Goal: Task Accomplishment & Management: Use online tool/utility

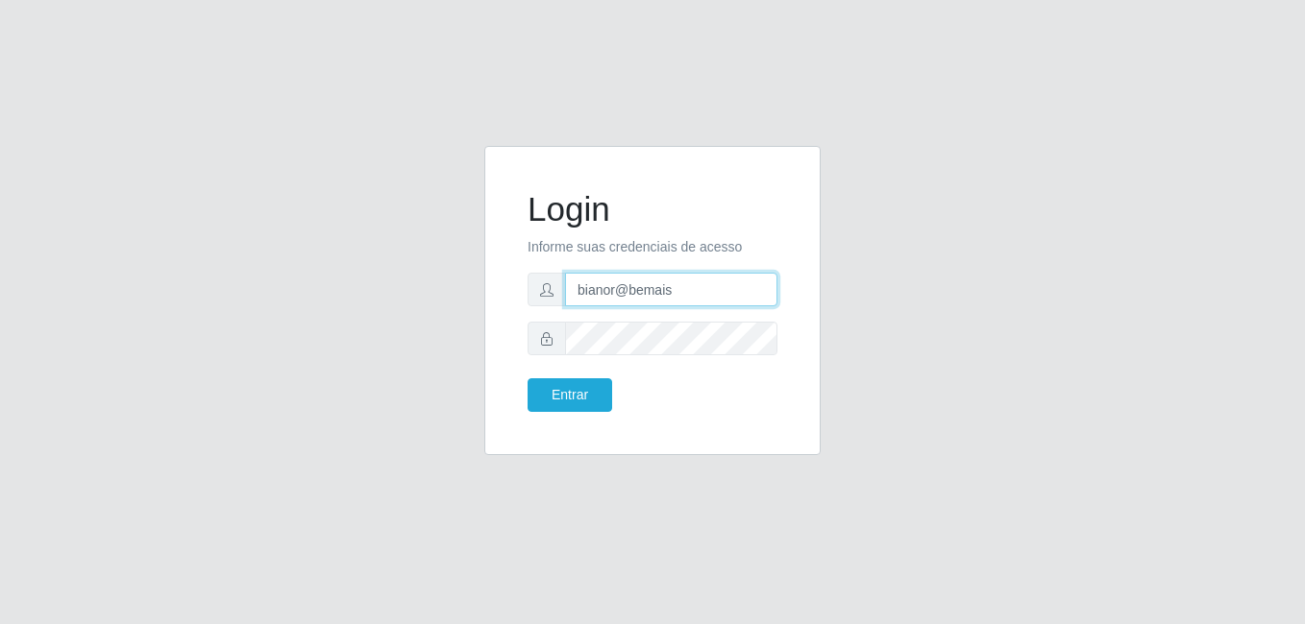
click at [628, 284] on input "bianor@bemais" at bounding box center [671, 290] width 212 height 34
drag, startPoint x: 688, startPoint y: 293, endPoint x: 553, endPoint y: 291, distance: 134.5
click at [554, 290] on div "bianor@bemais" at bounding box center [652, 290] width 250 height 34
type input "[PERSON_NAME]"
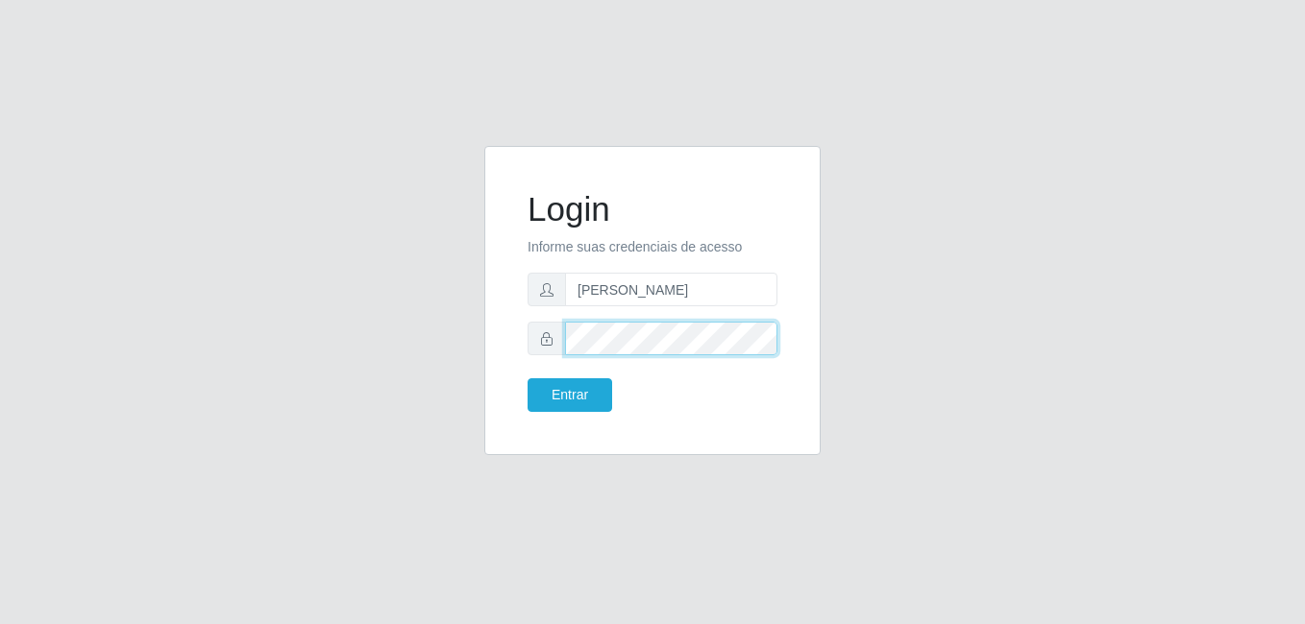
click at [557, 341] on div at bounding box center [652, 339] width 250 height 34
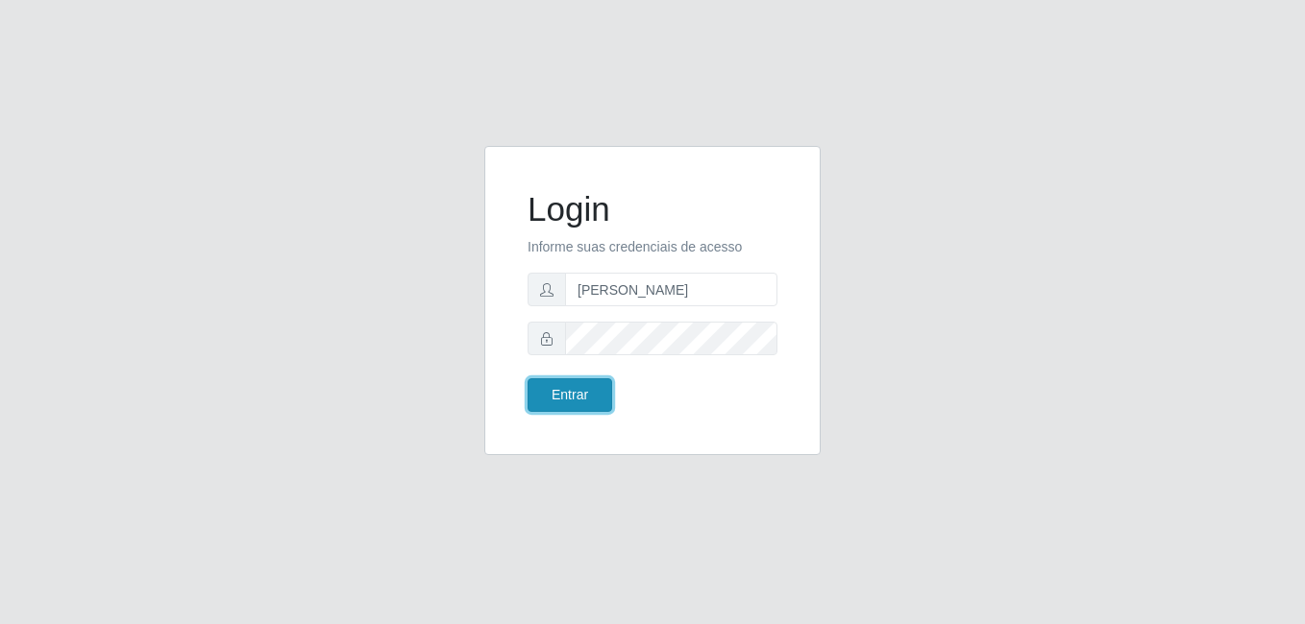
click at [557, 384] on button "Entrar" at bounding box center [569, 396] width 85 height 34
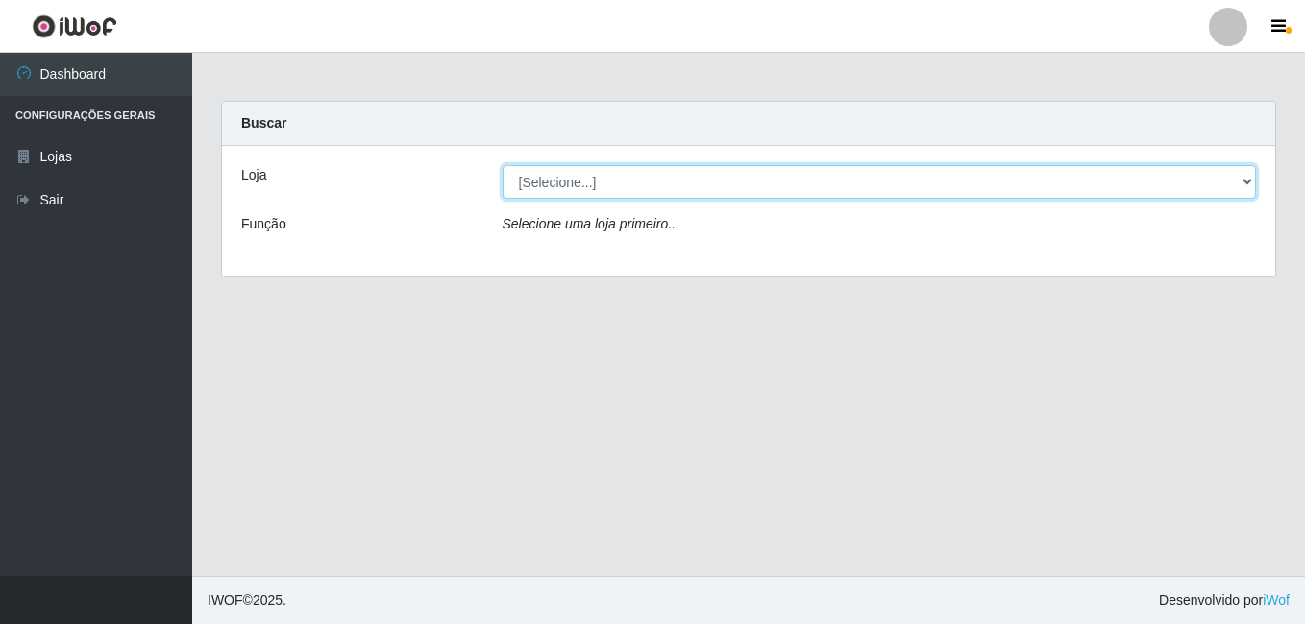
click at [737, 182] on select "[Selecione...] [PERSON_NAME]" at bounding box center [879, 182] width 754 height 34
select select "230"
click at [502, 165] on select "[Selecione...] [PERSON_NAME]" at bounding box center [879, 182] width 754 height 34
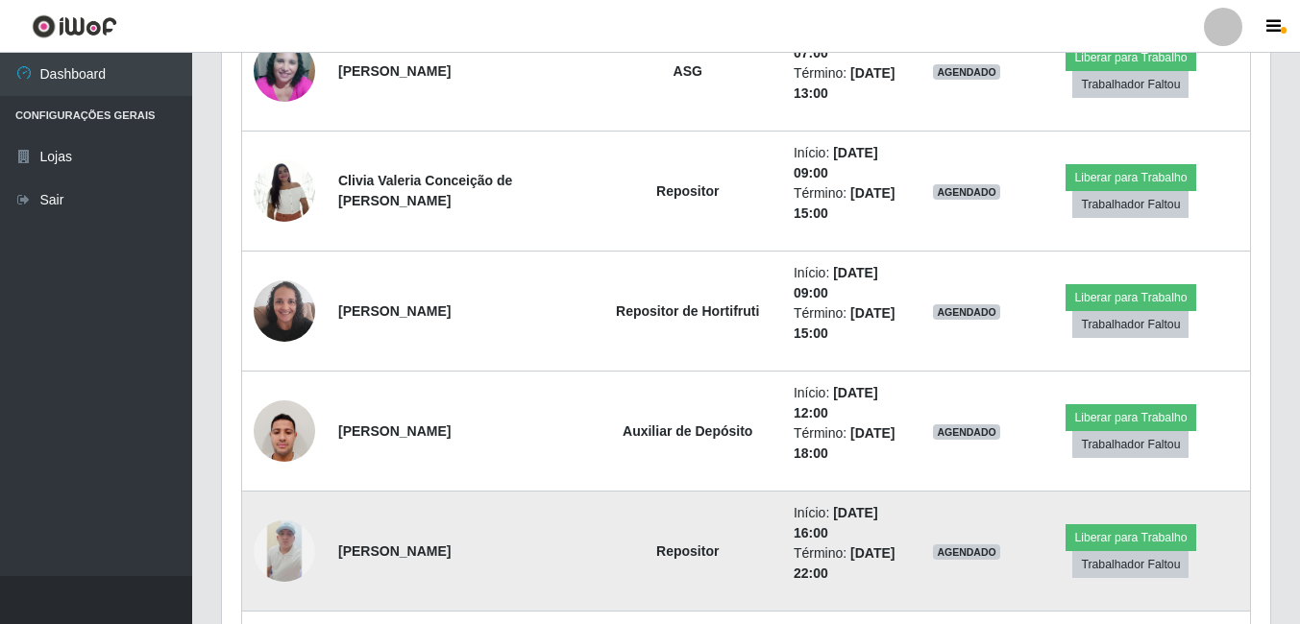
scroll to position [865, 0]
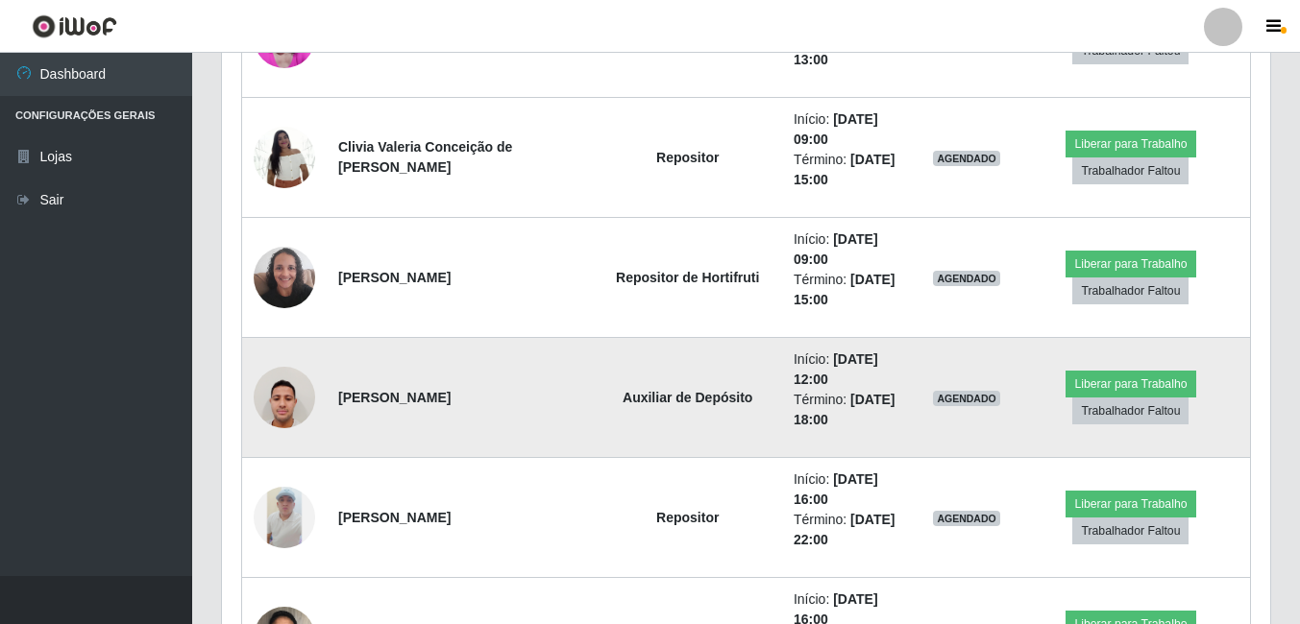
click at [285, 403] on img at bounding box center [284, 397] width 61 height 82
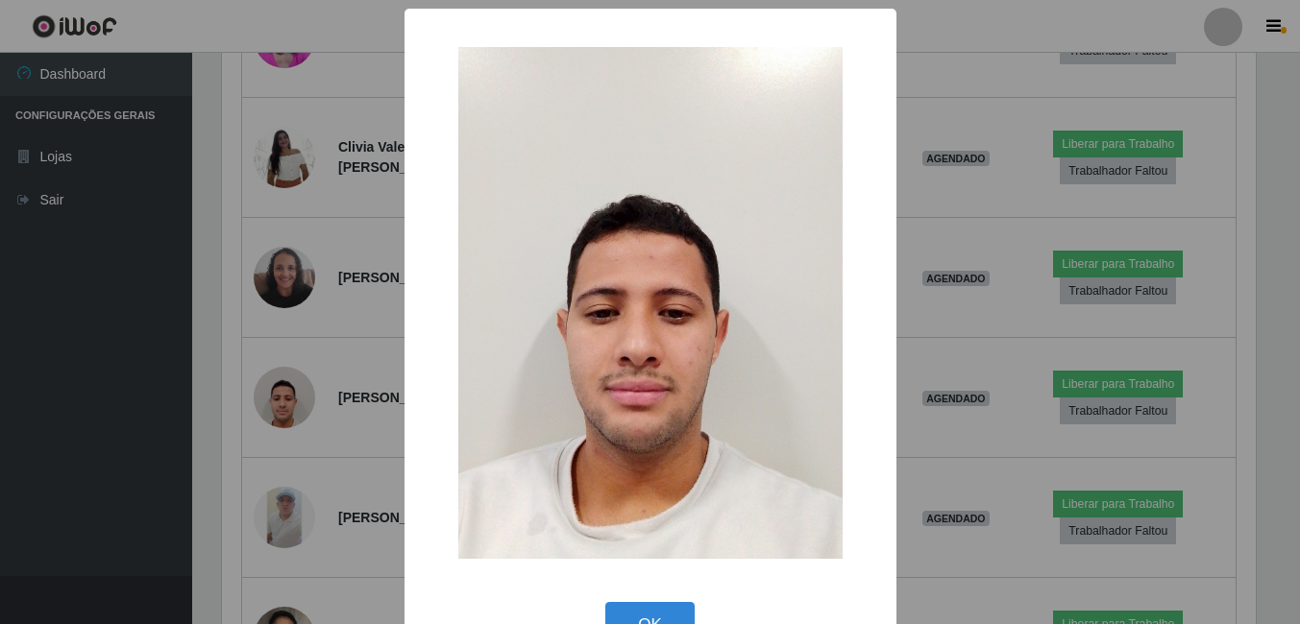
scroll to position [399, 1039]
click at [201, 457] on div "× OK Cancel" at bounding box center [652, 312] width 1305 height 624
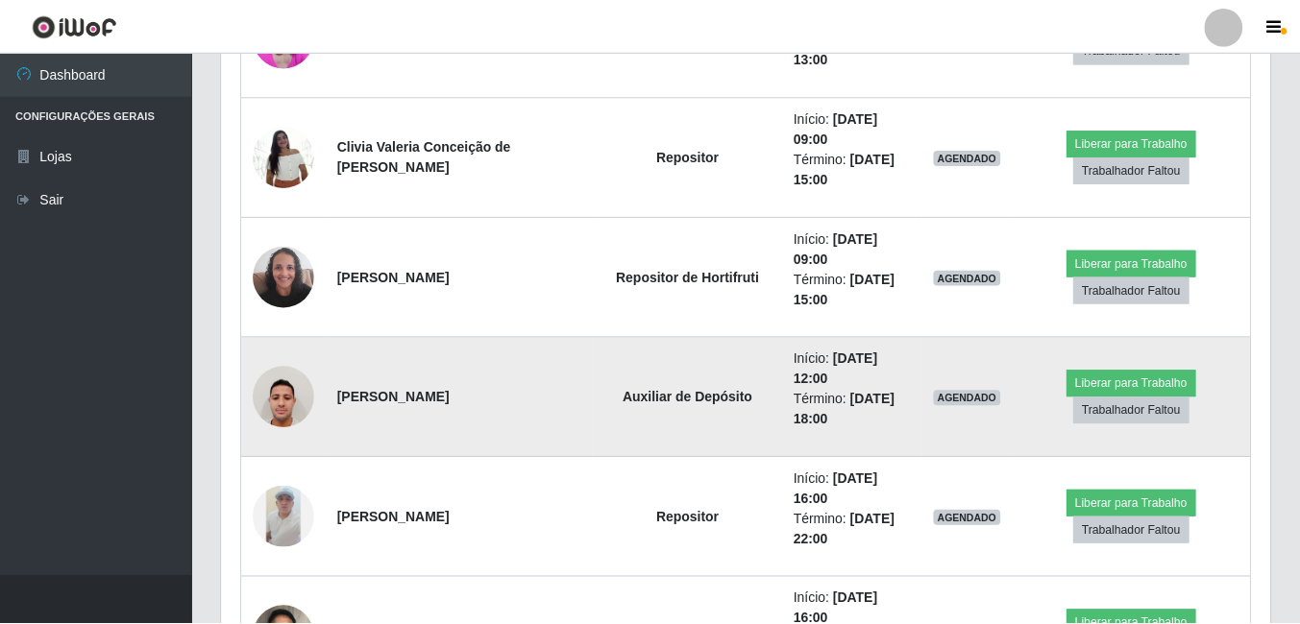
scroll to position [399, 1048]
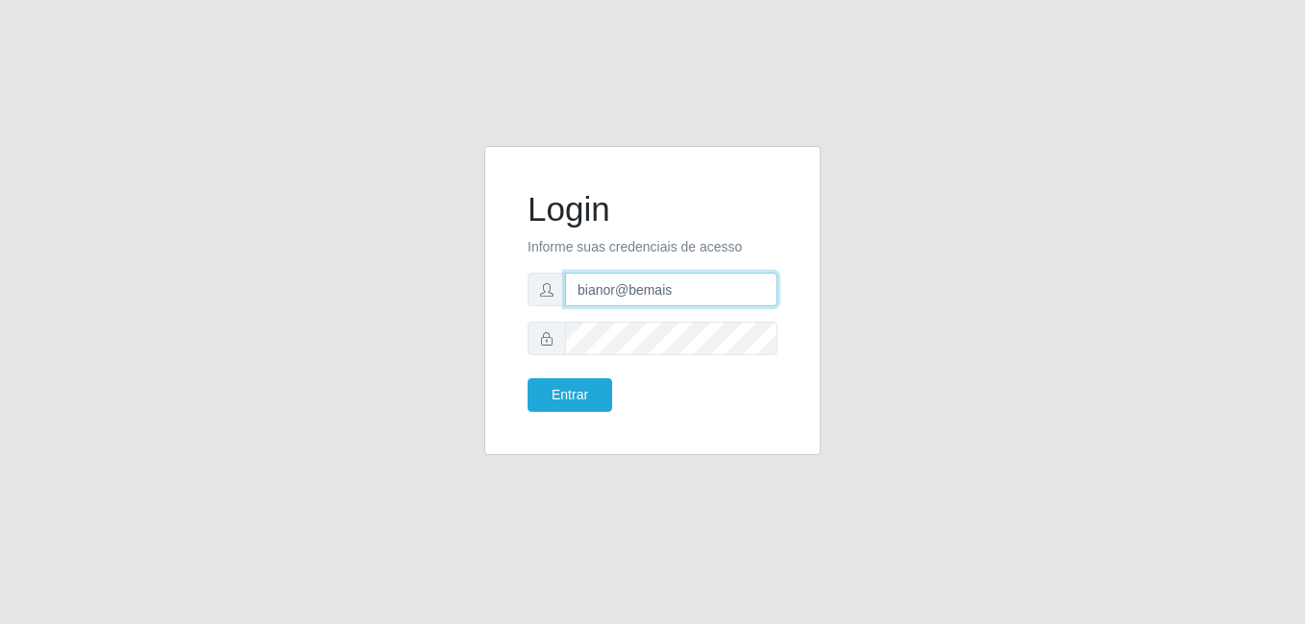
click at [650, 283] on input "bianor@bemais" at bounding box center [671, 290] width 212 height 34
drag, startPoint x: 673, startPoint y: 287, endPoint x: 537, endPoint y: 297, distance: 136.8
click at [537, 297] on div "bianor@bemais" at bounding box center [652, 290] width 250 height 34
type input "[PERSON_NAME]"
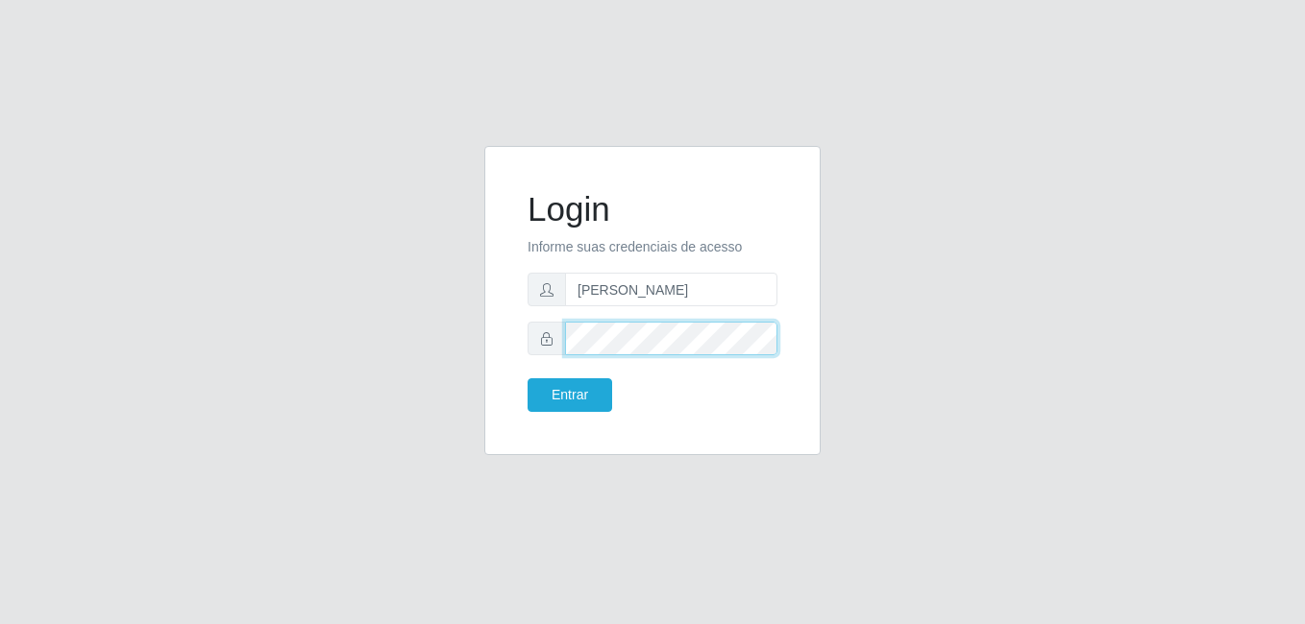
click at [546, 342] on div at bounding box center [652, 339] width 250 height 34
click at [527, 379] on button "Entrar" at bounding box center [569, 396] width 85 height 34
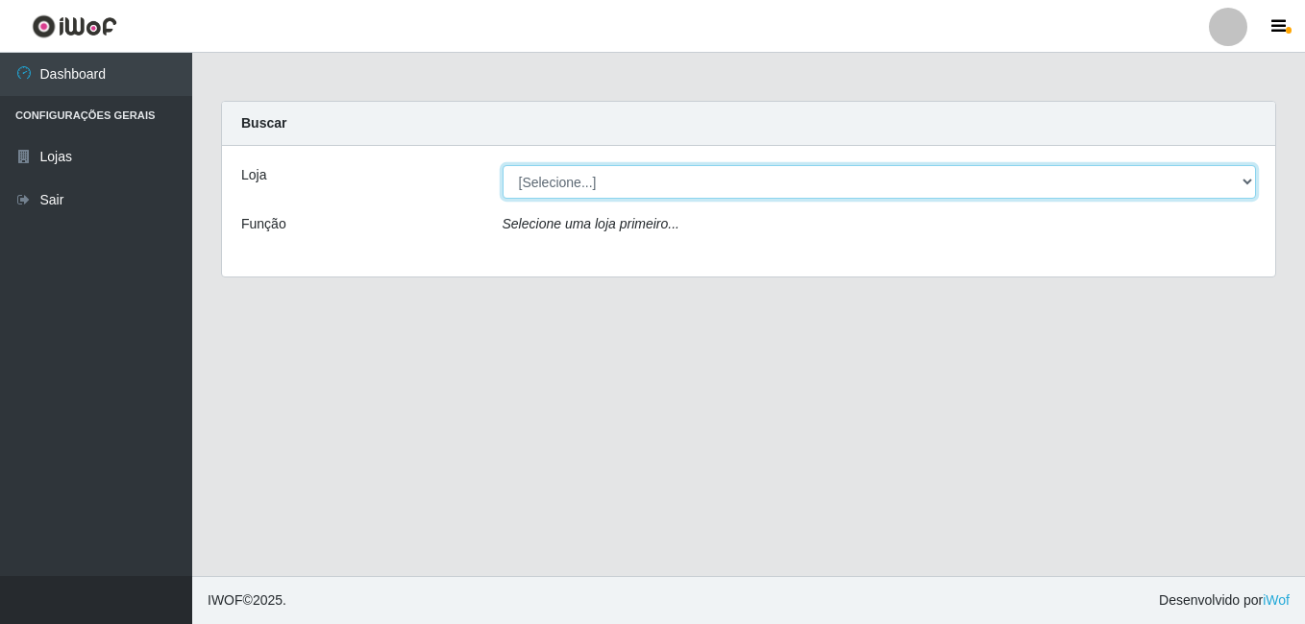
click at [724, 177] on select "[Selecione...] [PERSON_NAME]" at bounding box center [879, 182] width 754 height 34
select select "230"
click at [502, 165] on select "[Selecione...] [PERSON_NAME]" at bounding box center [879, 182] width 754 height 34
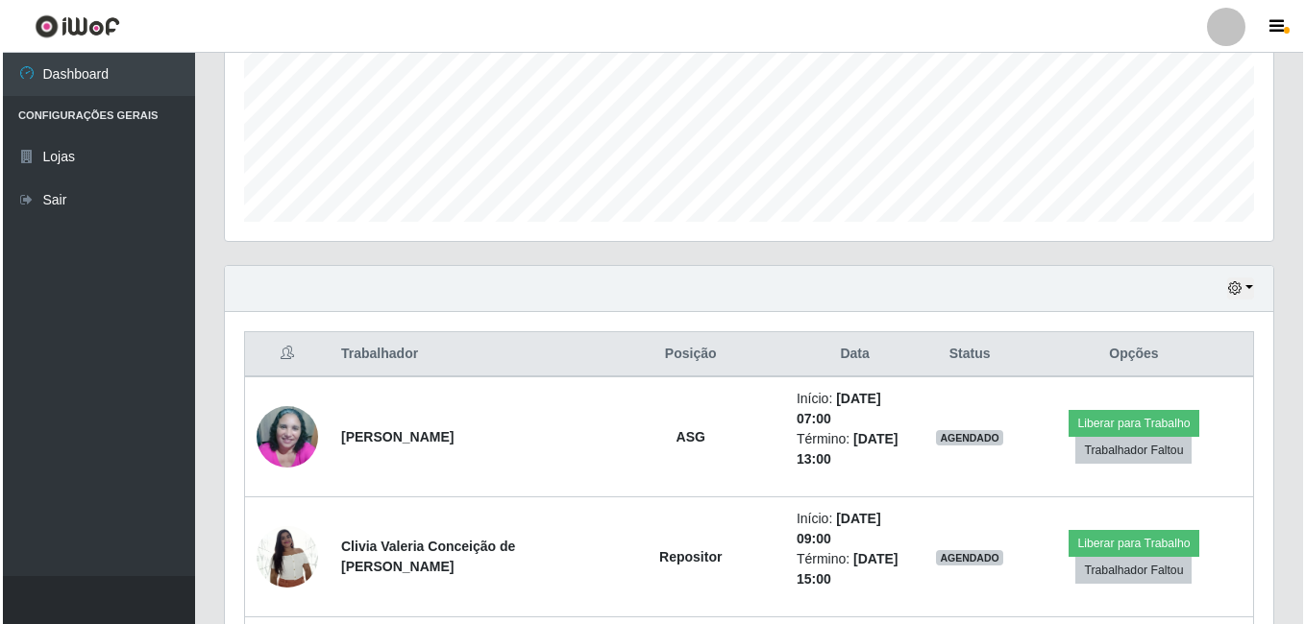
scroll to position [480, 0]
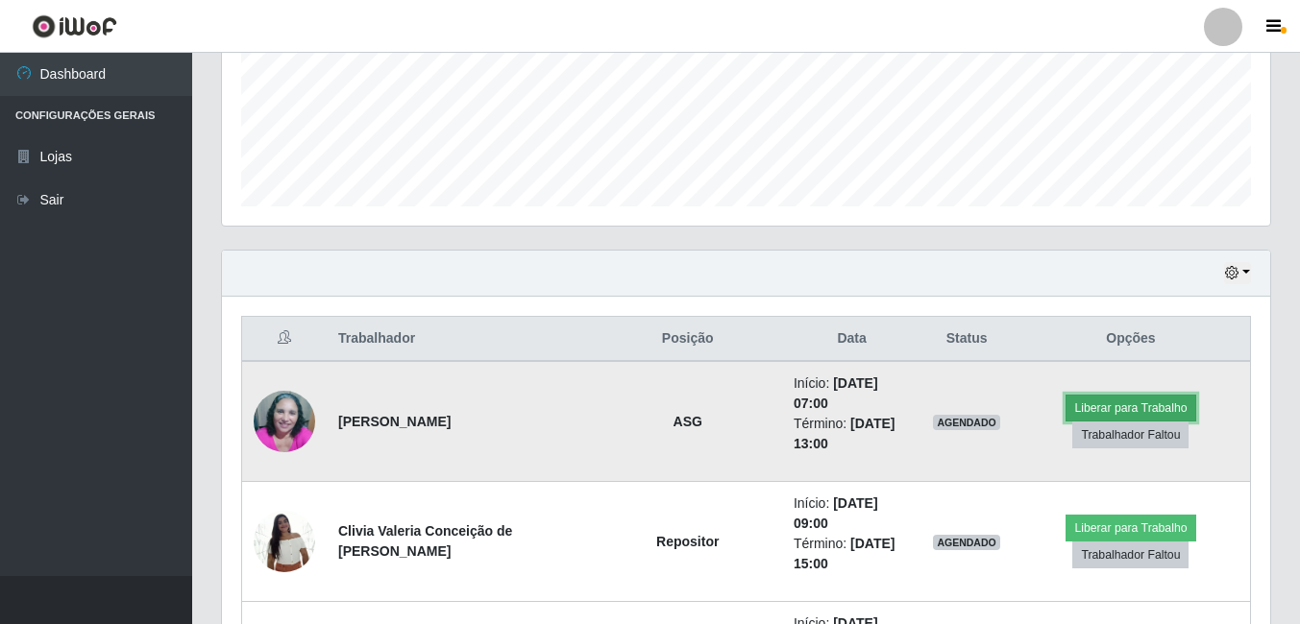
click at [1096, 403] on button "Liberar para Trabalho" at bounding box center [1130, 408] width 130 height 27
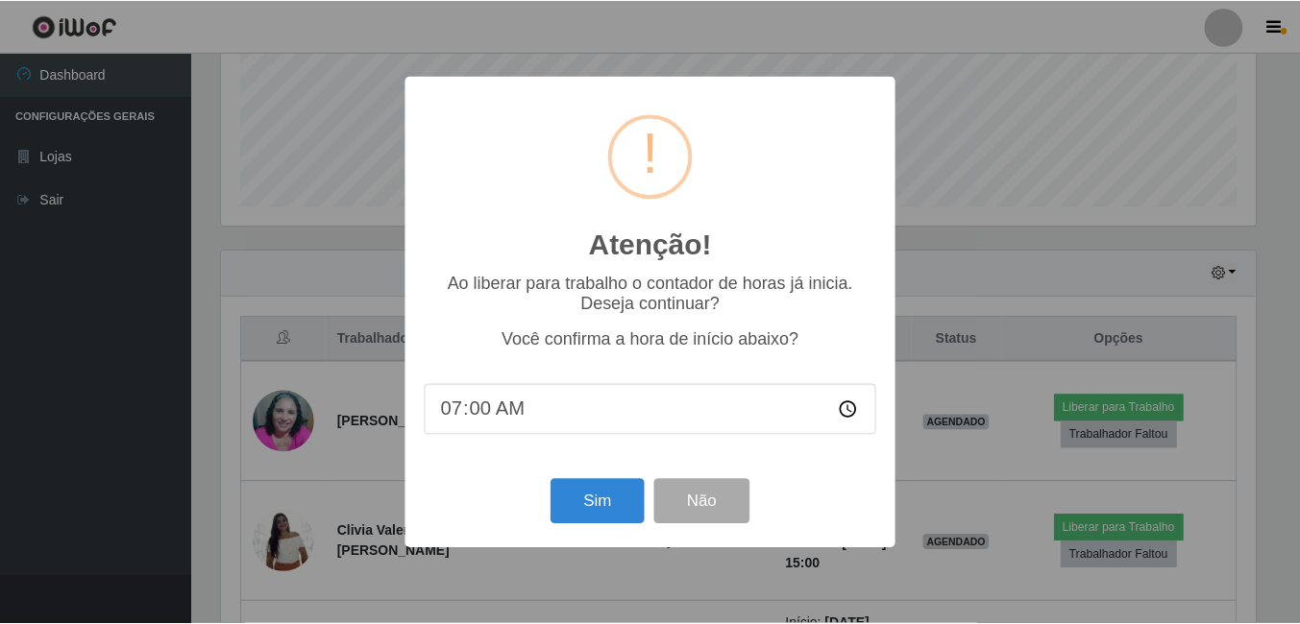
scroll to position [399, 1039]
click at [601, 495] on button "Sim" at bounding box center [598, 501] width 93 height 45
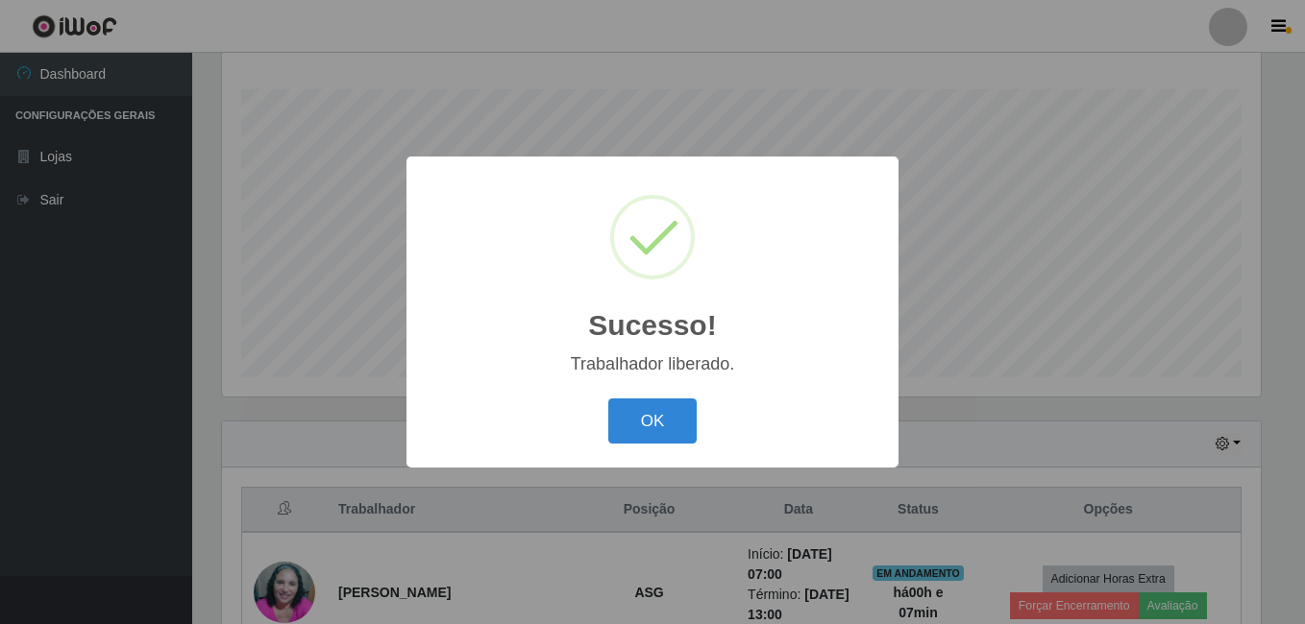
drag, startPoint x: 891, startPoint y: 0, endPoint x: 507, endPoint y: 51, distance: 386.7
click at [507, 51] on div "Sucesso! × Trabalhador liberado. OK Cancel" at bounding box center [652, 312] width 1305 height 624
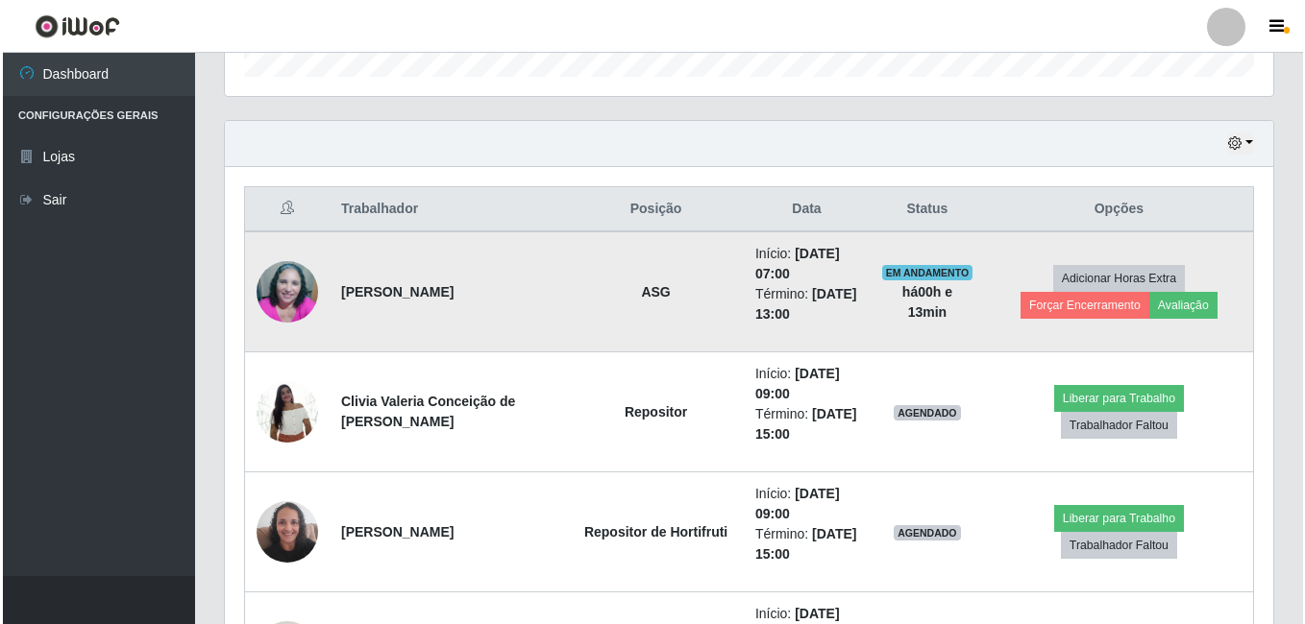
scroll to position [694, 0]
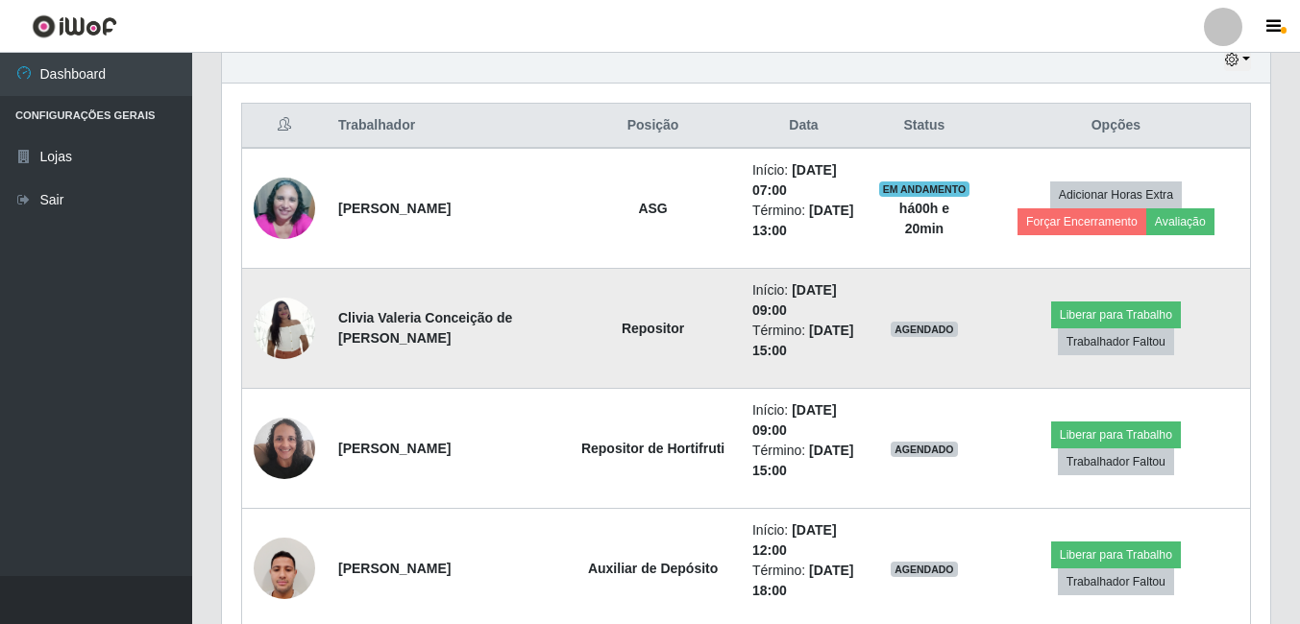
click at [275, 325] on img at bounding box center [284, 328] width 61 height 82
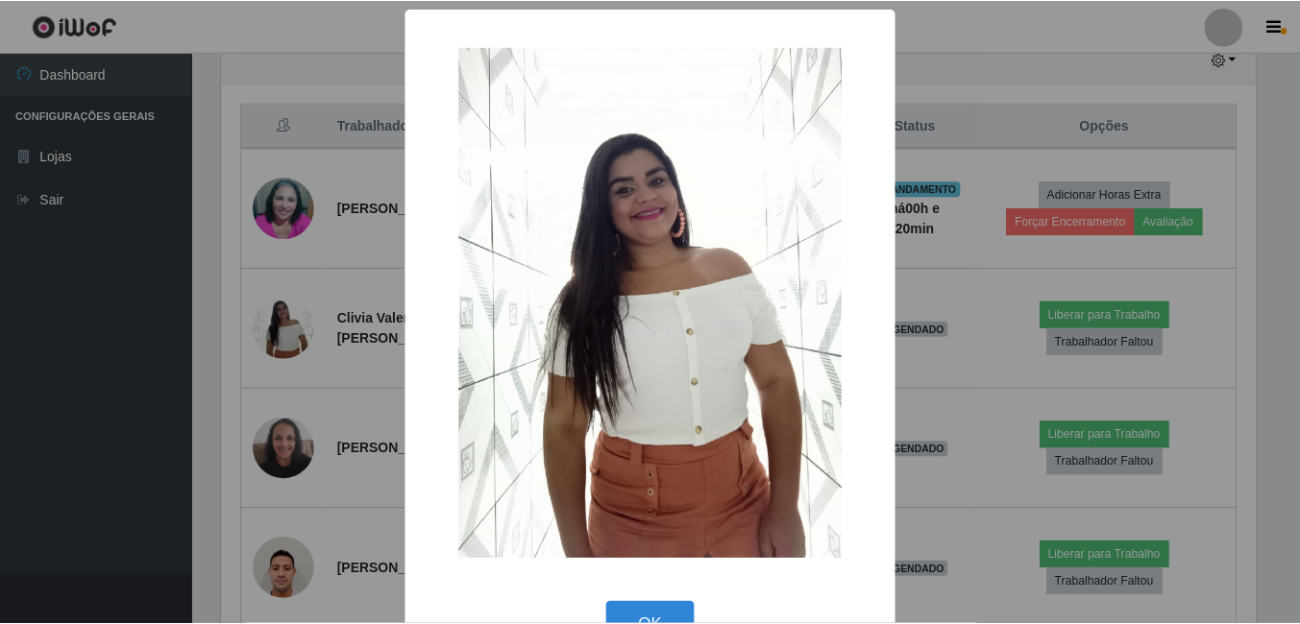
scroll to position [399, 1039]
click at [221, 339] on div "× OK Cancel" at bounding box center [652, 312] width 1305 height 624
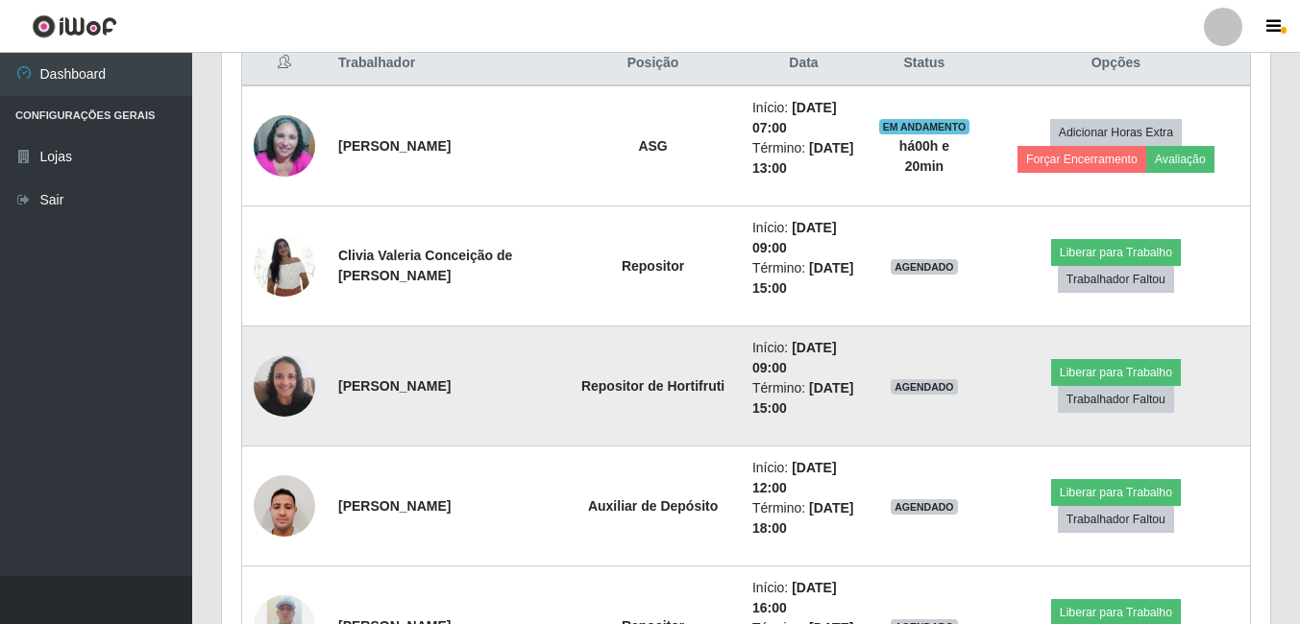
scroll to position [790, 0]
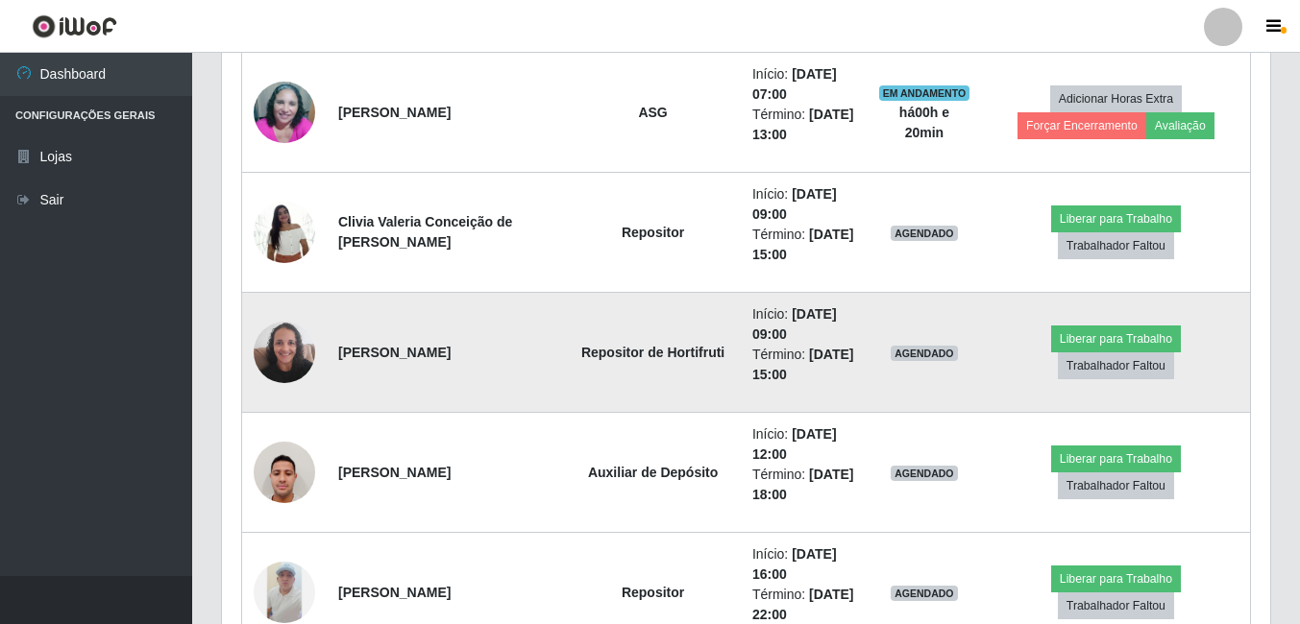
click at [282, 355] on img at bounding box center [284, 352] width 61 height 82
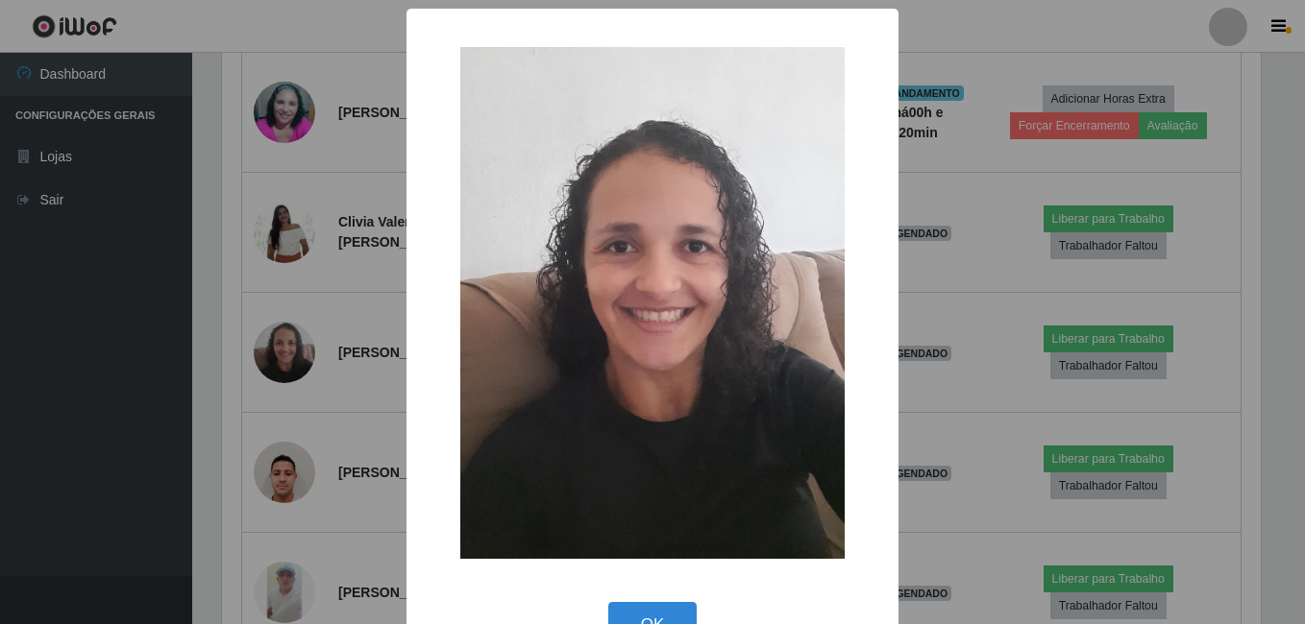
click at [262, 355] on div "× OK Cancel" at bounding box center [652, 312] width 1305 height 624
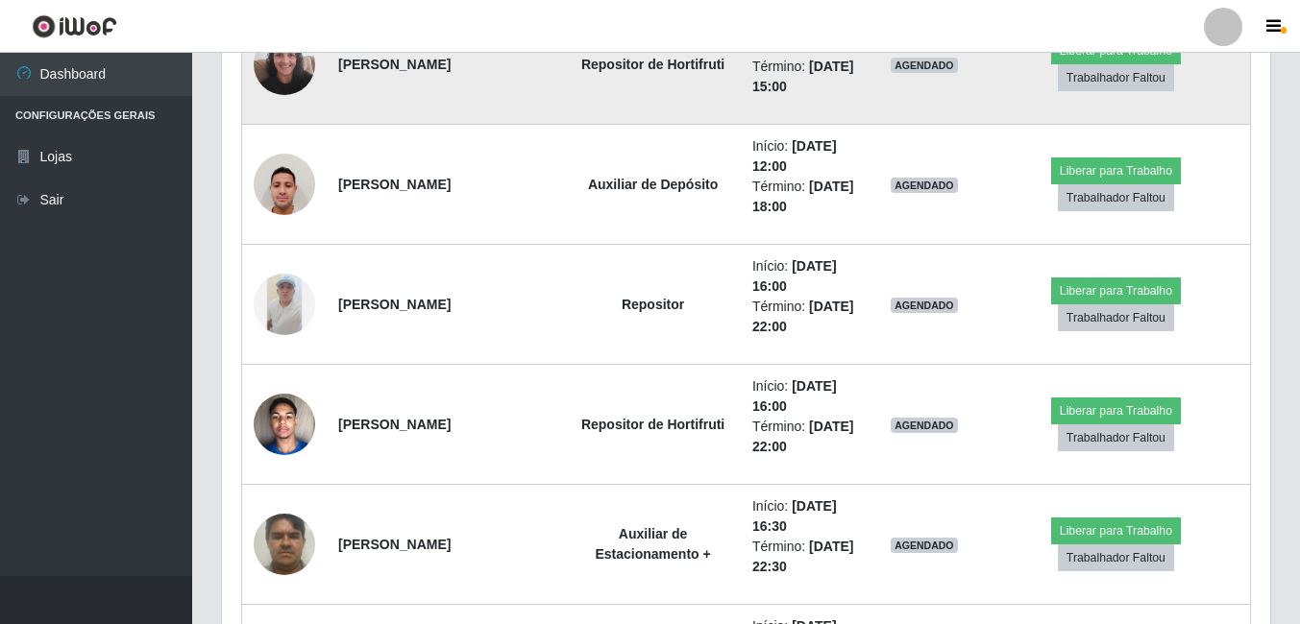
scroll to position [1174, 0]
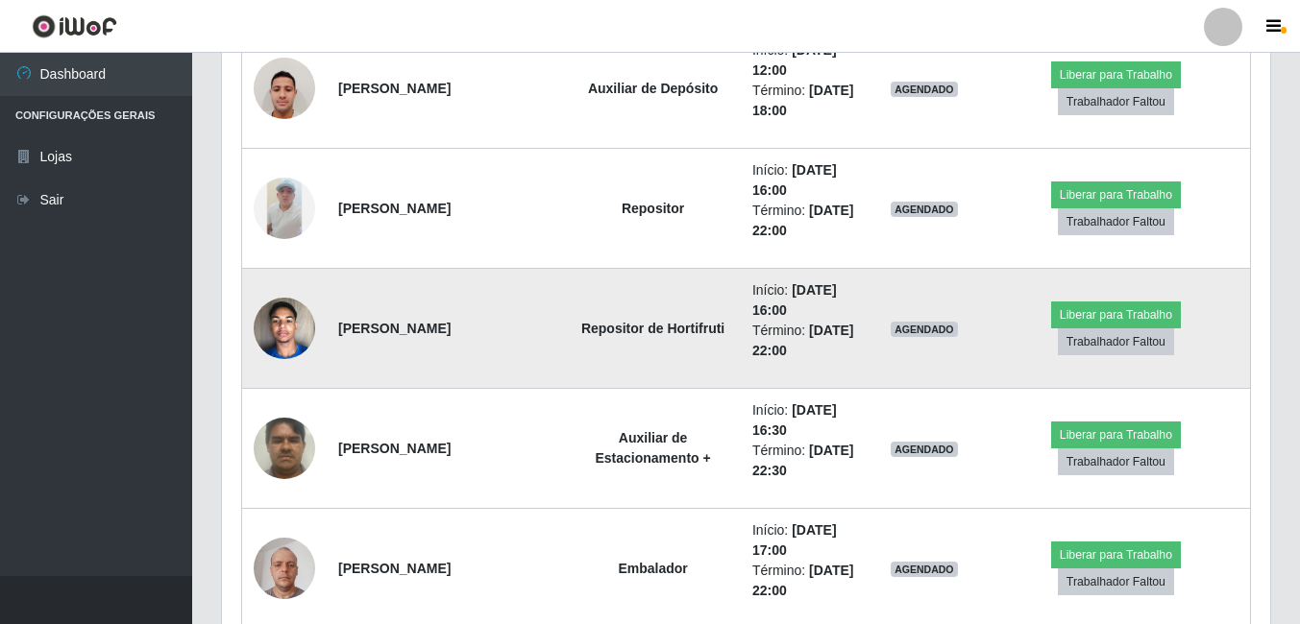
click at [282, 338] on img at bounding box center [284, 328] width 61 height 82
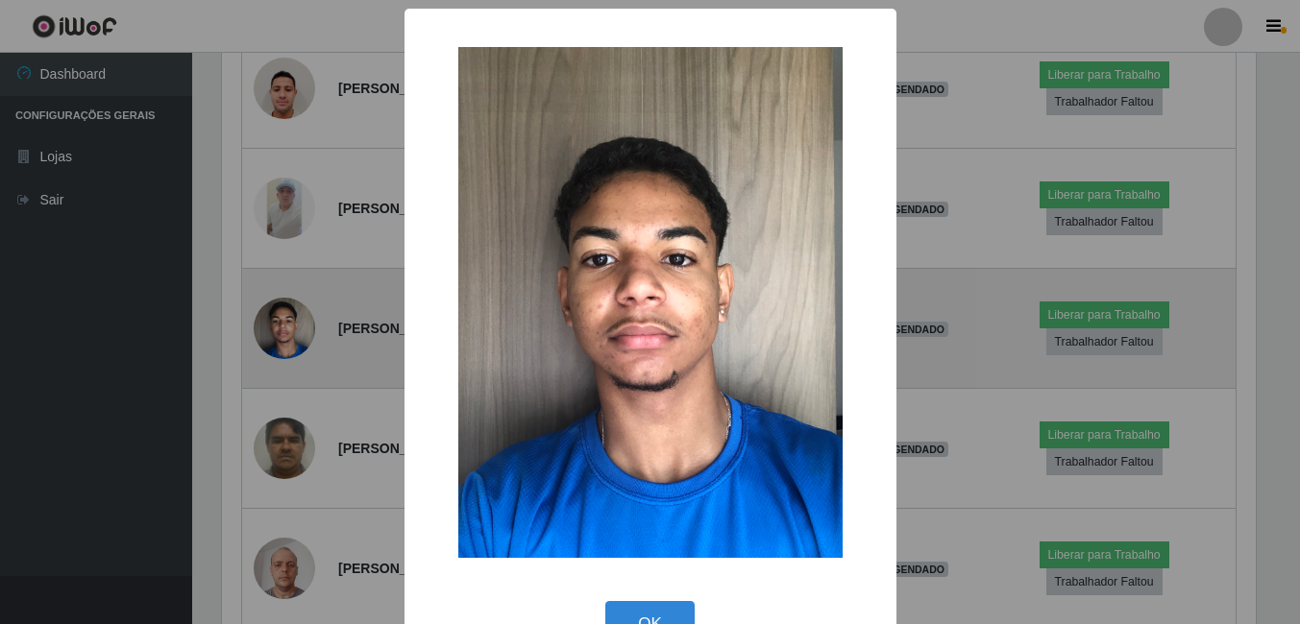
scroll to position [399, 1039]
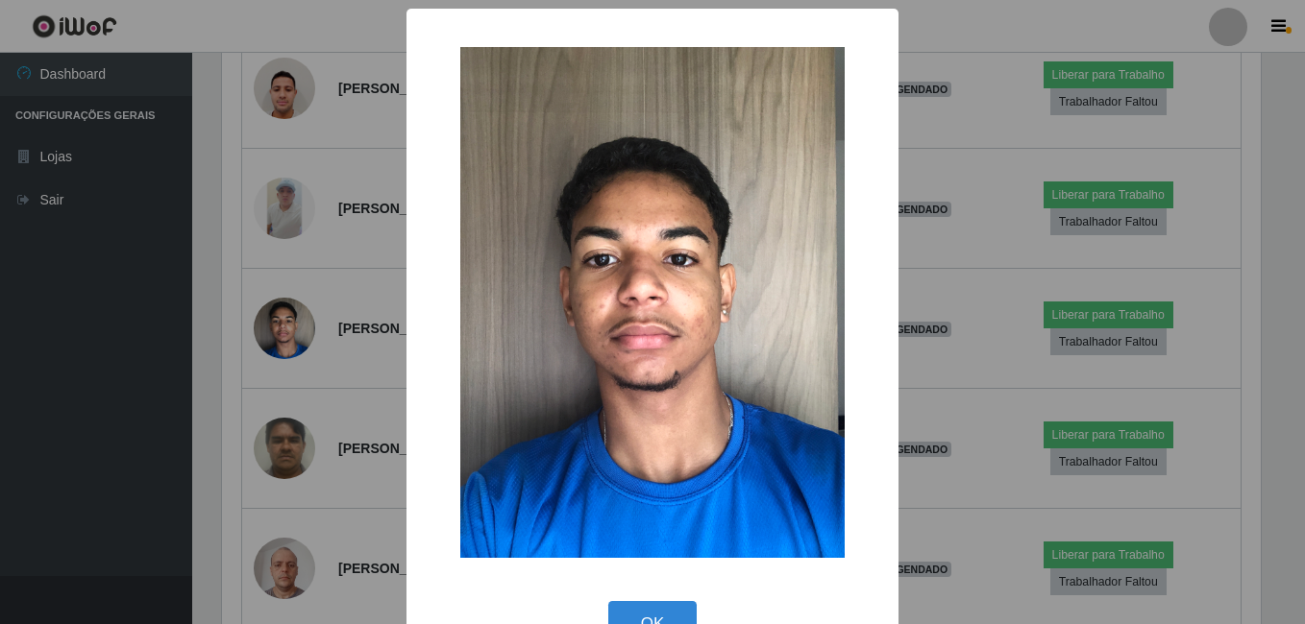
click at [265, 370] on div "× OK Cancel" at bounding box center [652, 312] width 1305 height 624
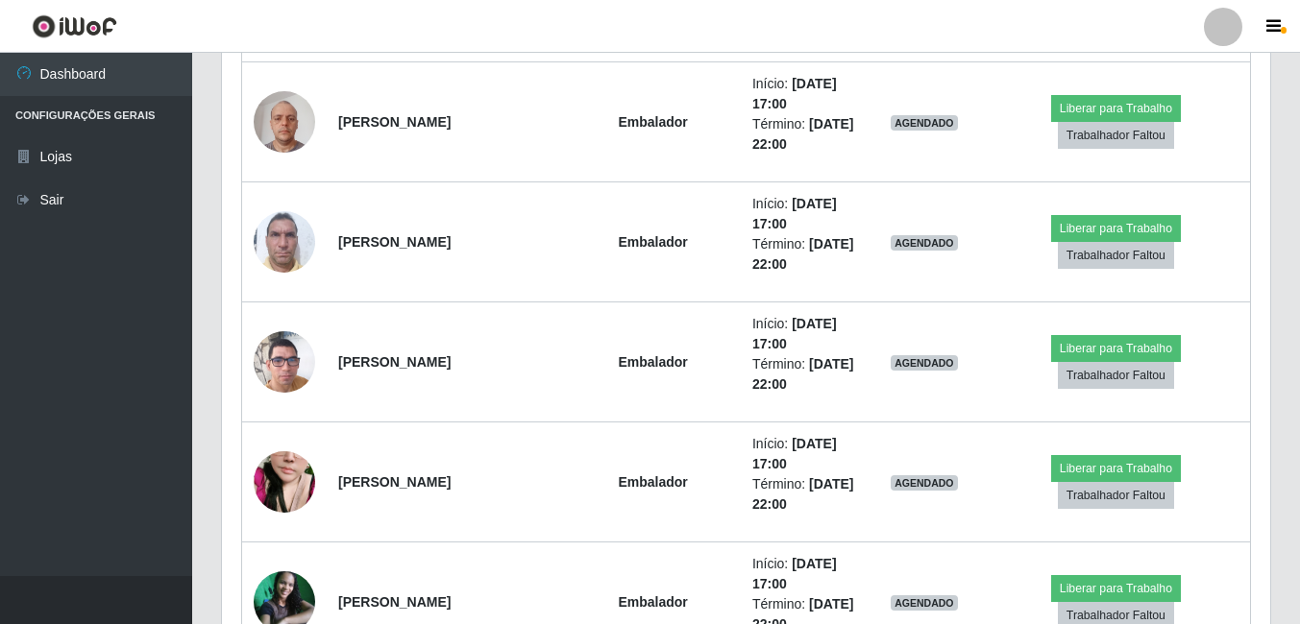
scroll to position [1654, 0]
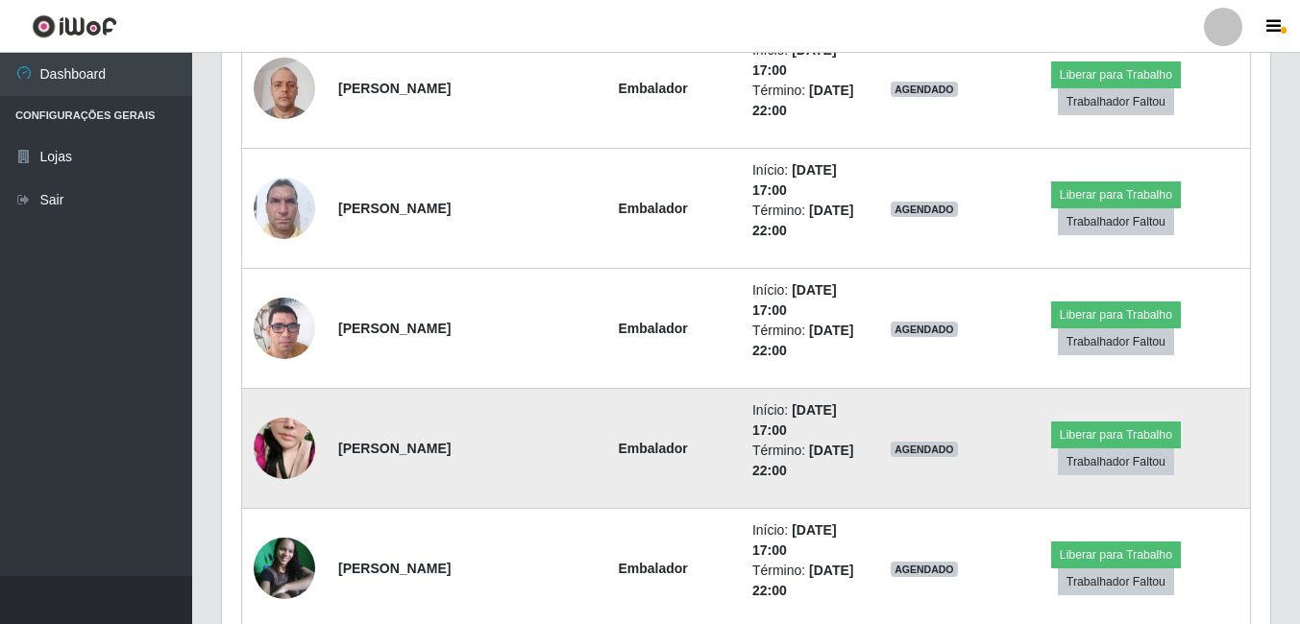
click at [304, 435] on img at bounding box center [284, 449] width 61 height 110
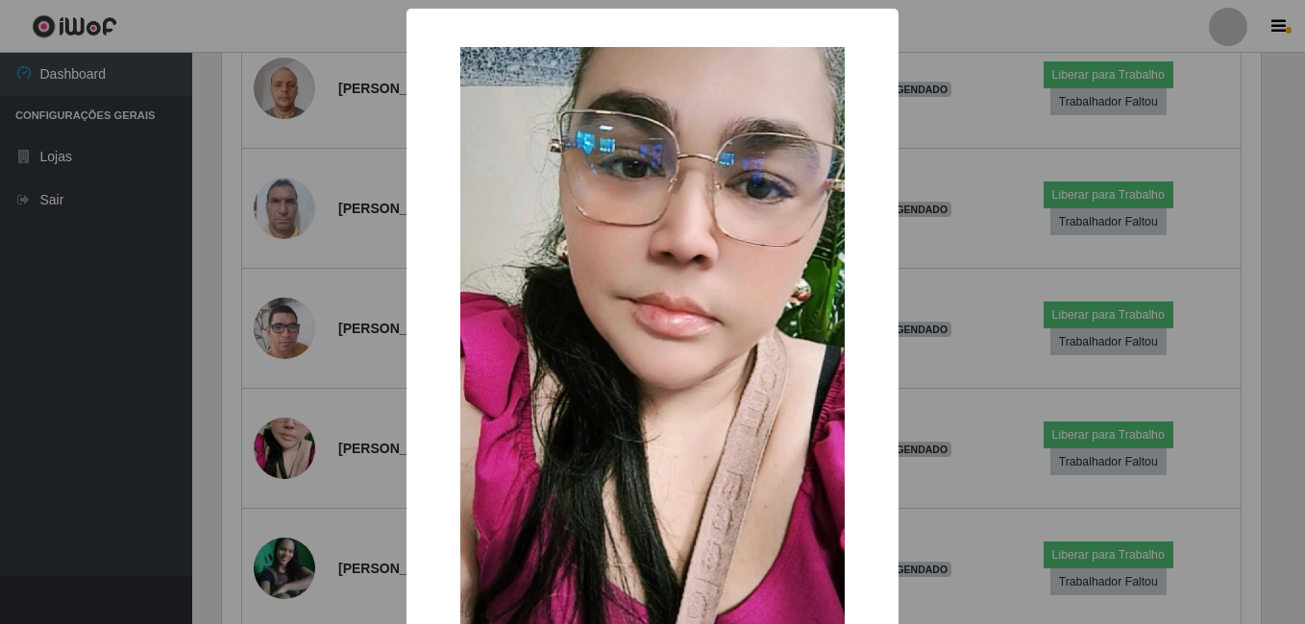
click at [248, 408] on div "× OK Cancel" at bounding box center [652, 312] width 1305 height 624
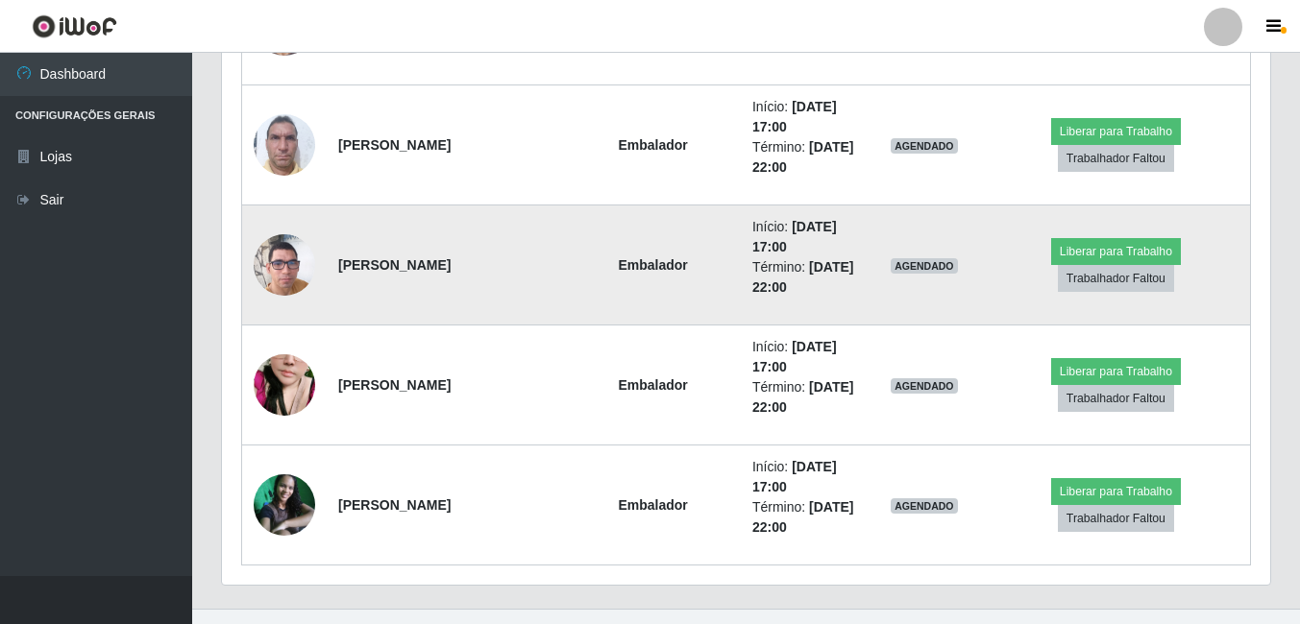
scroll to position [1750, 0]
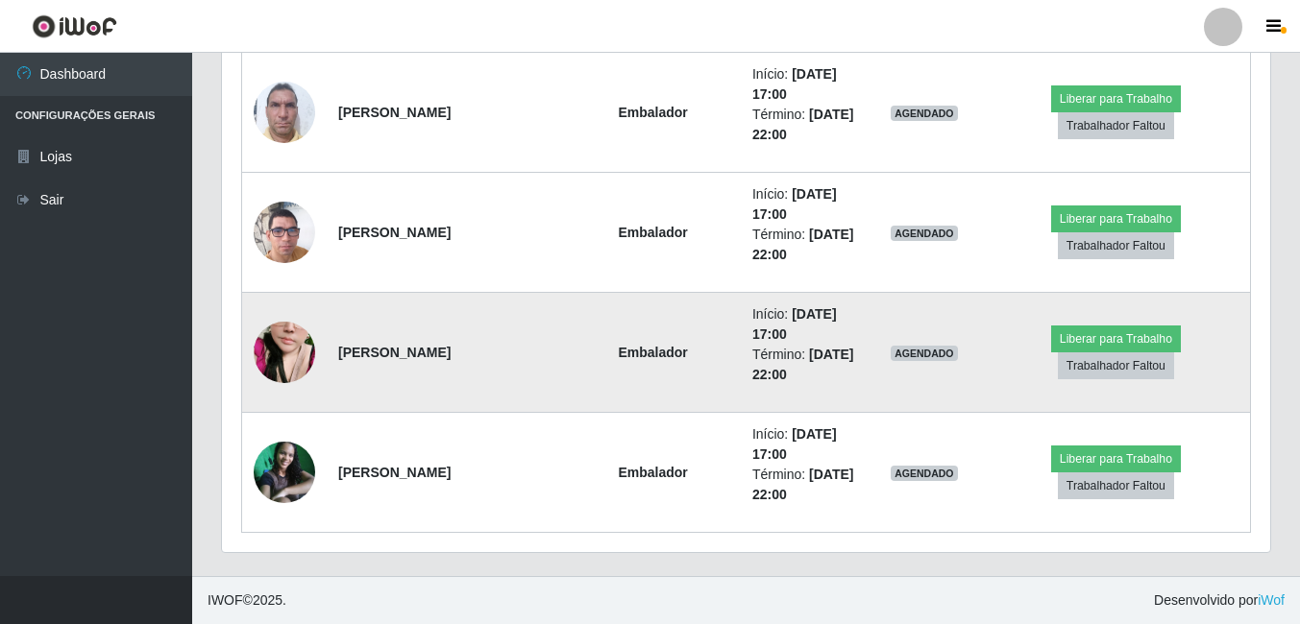
click at [285, 359] on img at bounding box center [284, 353] width 61 height 110
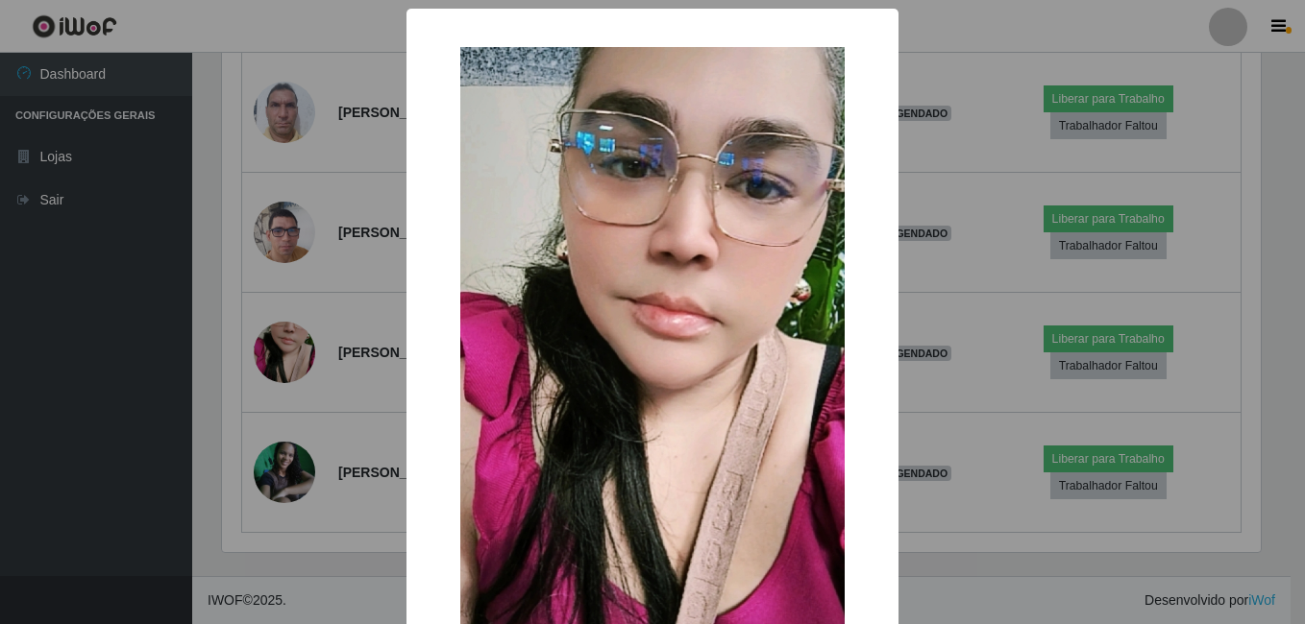
click at [251, 353] on div "× OK Cancel" at bounding box center [652, 312] width 1305 height 624
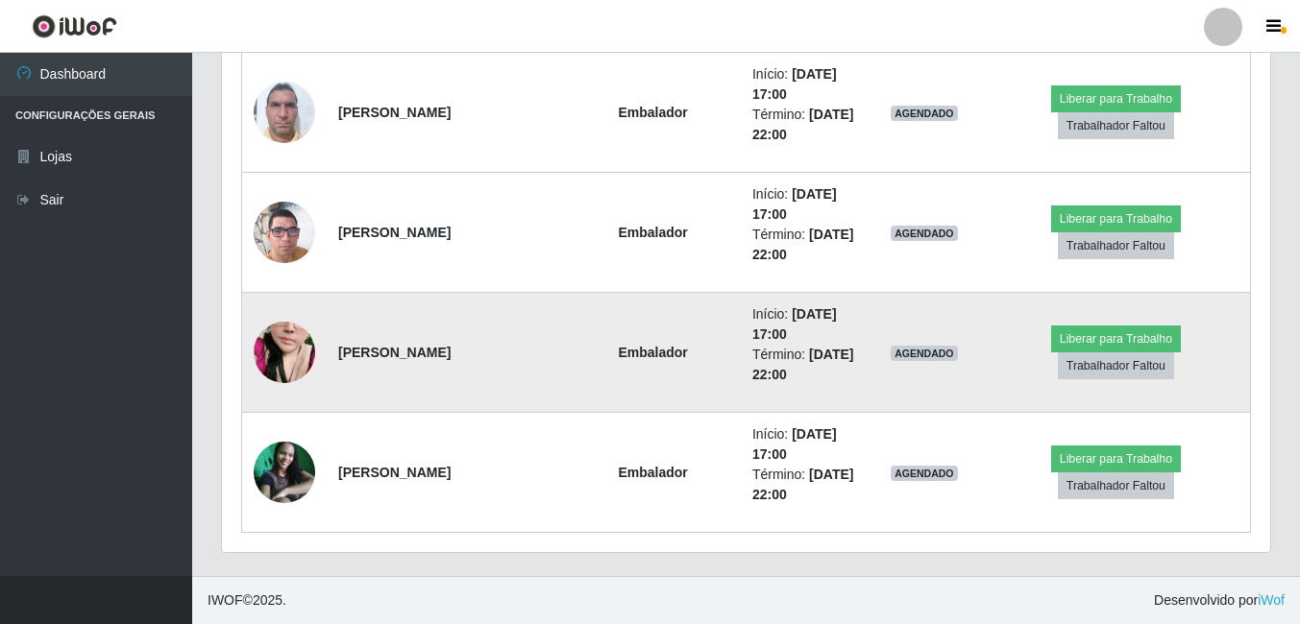
scroll to position [399, 1048]
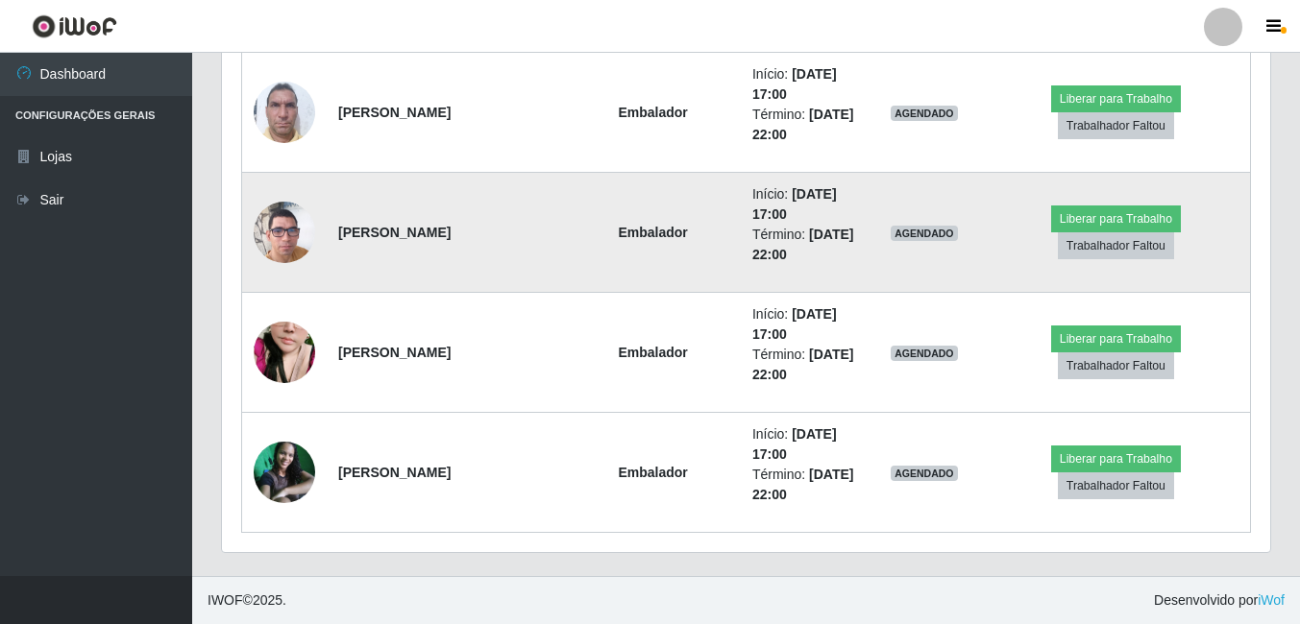
click at [292, 236] on img at bounding box center [284, 233] width 61 height 110
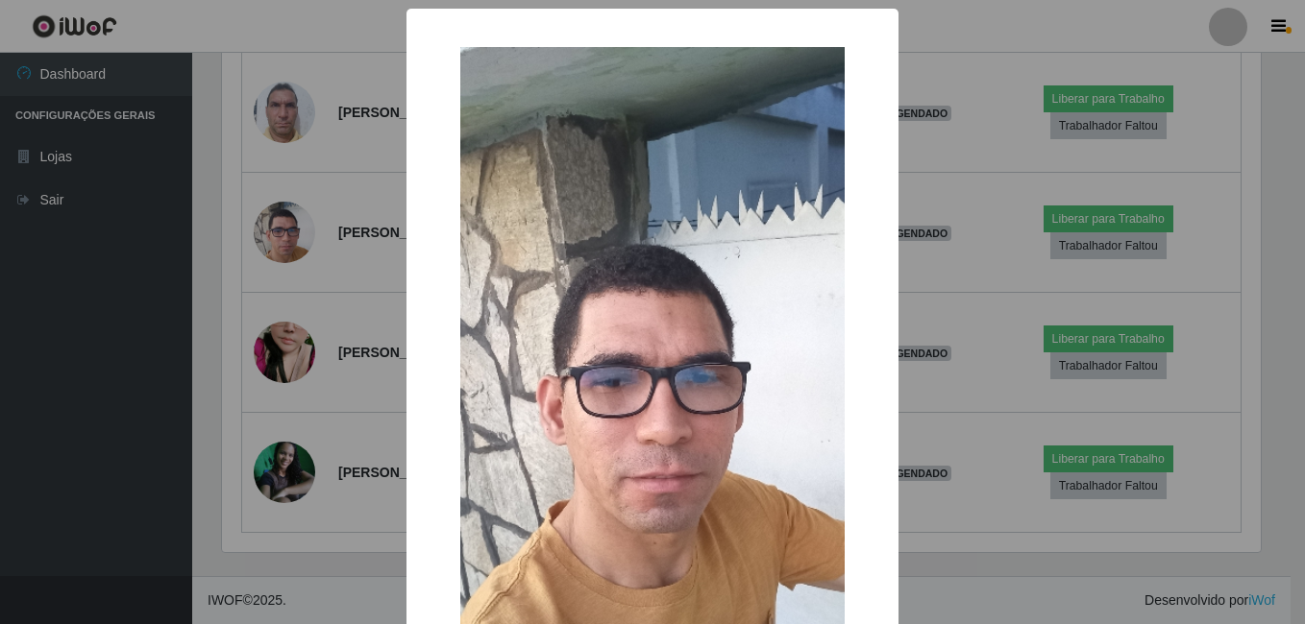
click at [218, 269] on div "× OK Cancel" at bounding box center [652, 312] width 1305 height 624
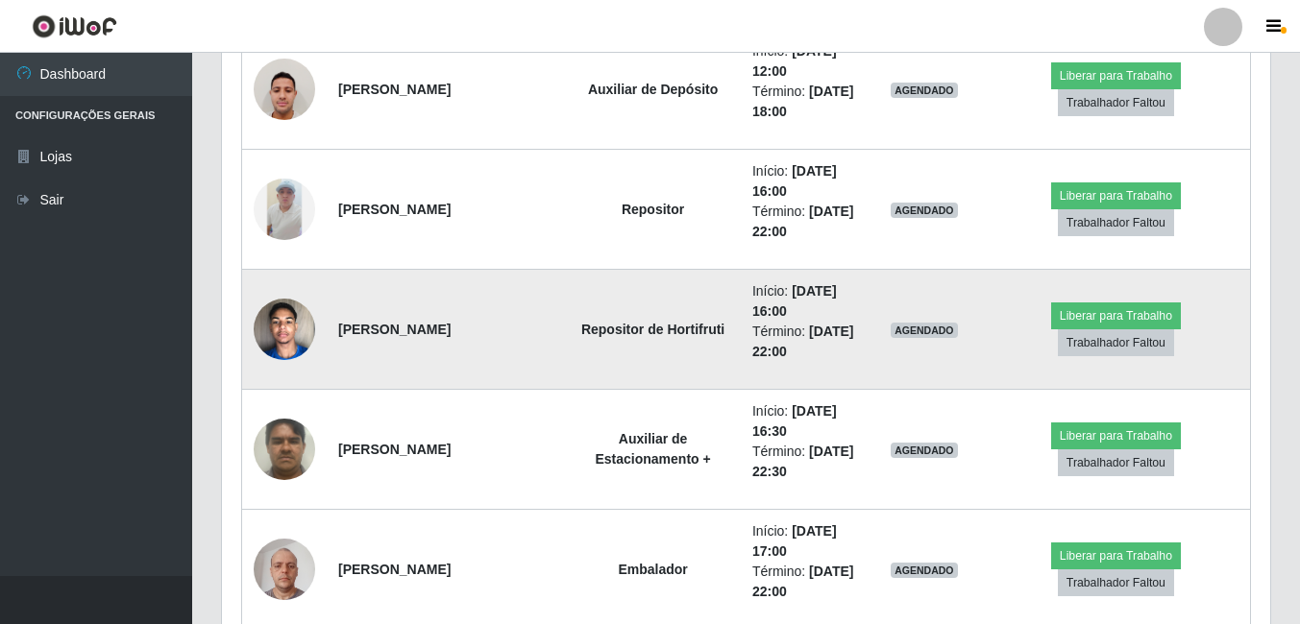
scroll to position [1174, 0]
